Goal: Task Accomplishment & Management: Use online tool/utility

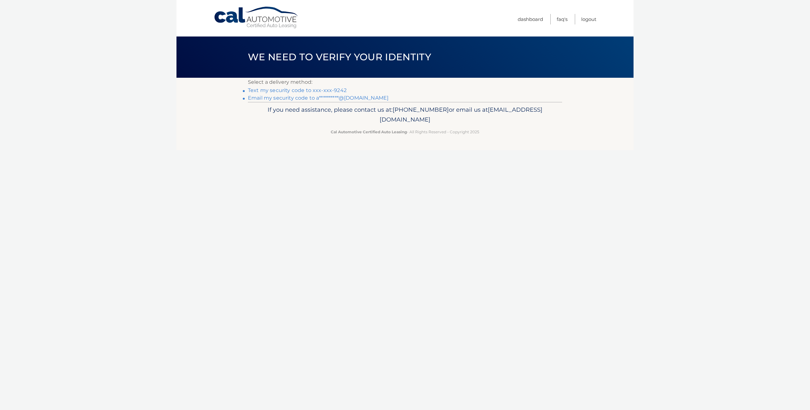
click at [326, 90] on link "Text my security code to xxx-xxx-9242" at bounding box center [297, 90] width 99 height 6
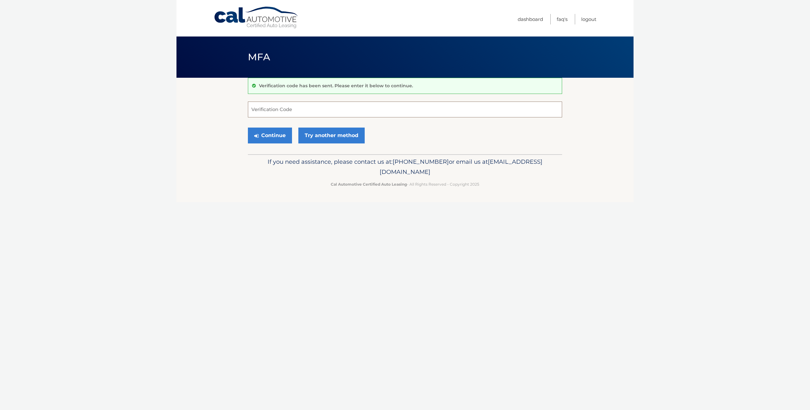
click at [307, 112] on input "Verification Code" at bounding box center [405, 110] width 314 height 16
type input "240609"
click at [277, 132] on button "Continue" at bounding box center [270, 136] width 44 height 16
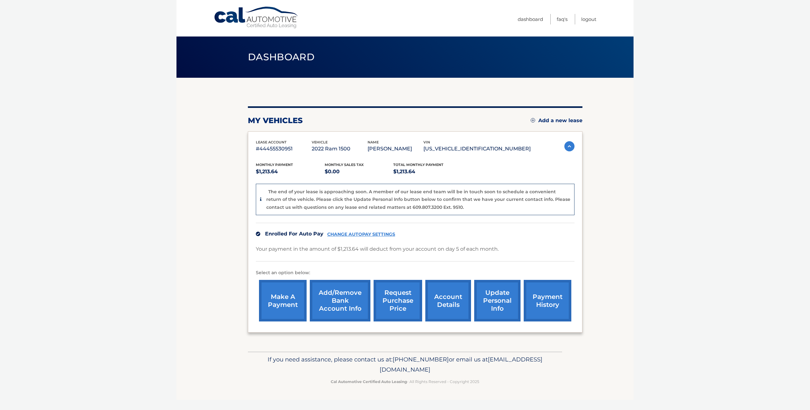
click at [402, 301] on link "request purchase price" at bounding box center [398, 301] width 49 height 42
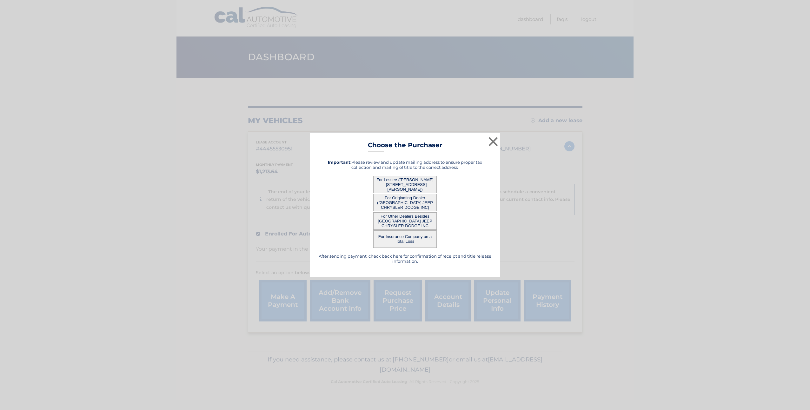
click at [416, 184] on button "For Lessee ([PERSON_NAME] - [STREET_ADDRESS][PERSON_NAME])" at bounding box center [404, 184] width 63 height 17
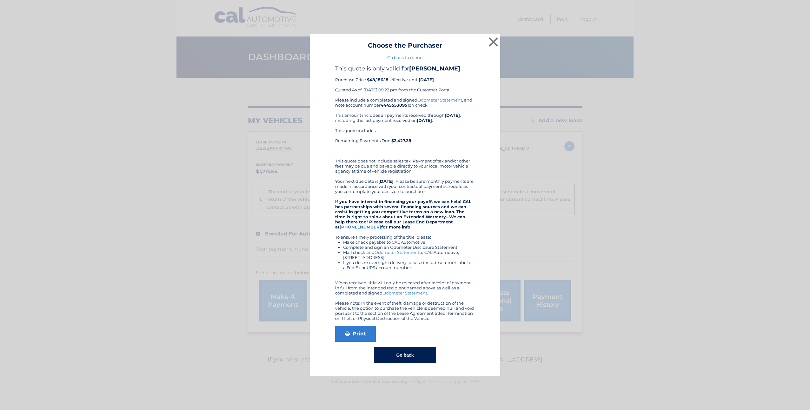
click at [429, 350] on button "Go back" at bounding box center [405, 355] width 62 height 17
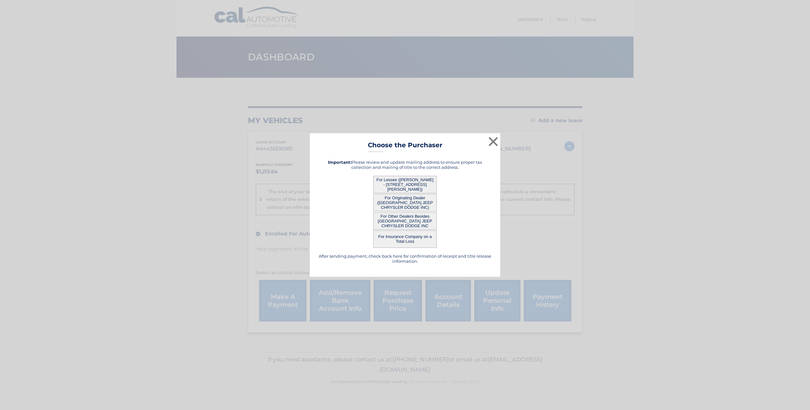
click at [416, 200] on button "For Originating Dealer ([GEOGRAPHIC_DATA] JEEP CHRYSLER DODGE INC)" at bounding box center [404, 202] width 63 height 17
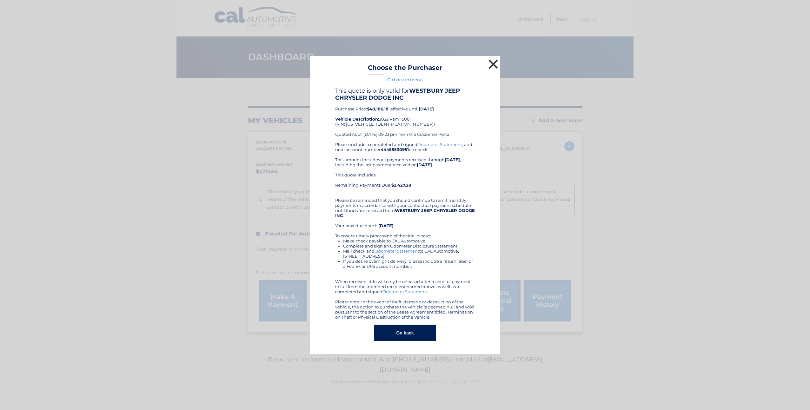
click at [491, 64] on button "×" at bounding box center [493, 64] width 13 height 13
